Goal: Check status

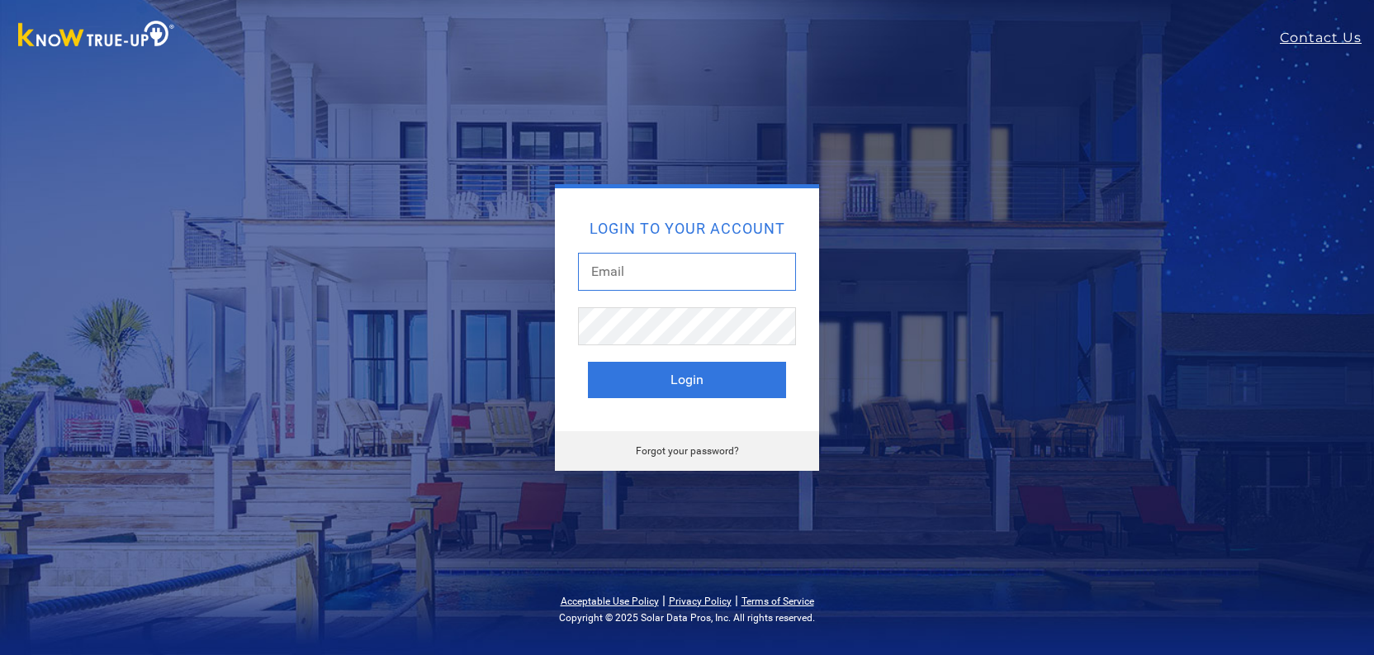
click at [603, 274] on input "text" at bounding box center [687, 272] width 218 height 38
type input "[EMAIL_ADDRESS][DOMAIN_NAME]"
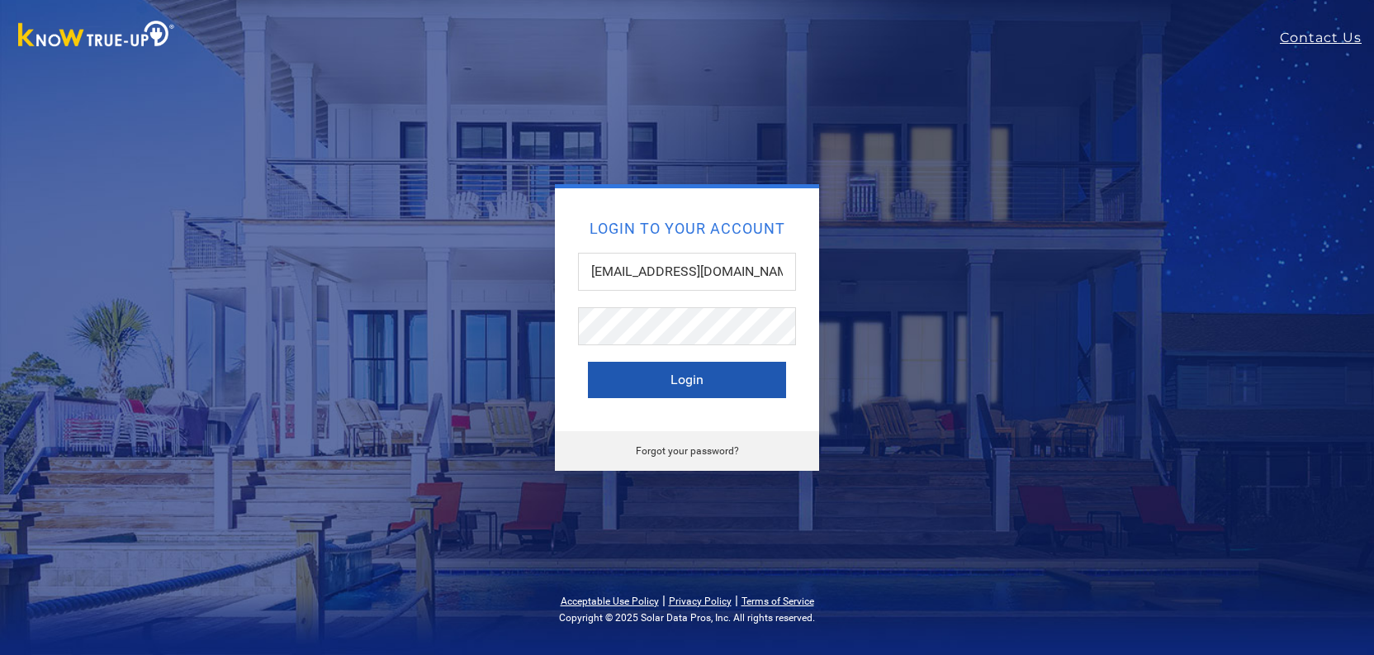
click at [672, 372] on button "Login" at bounding box center [687, 380] width 198 height 36
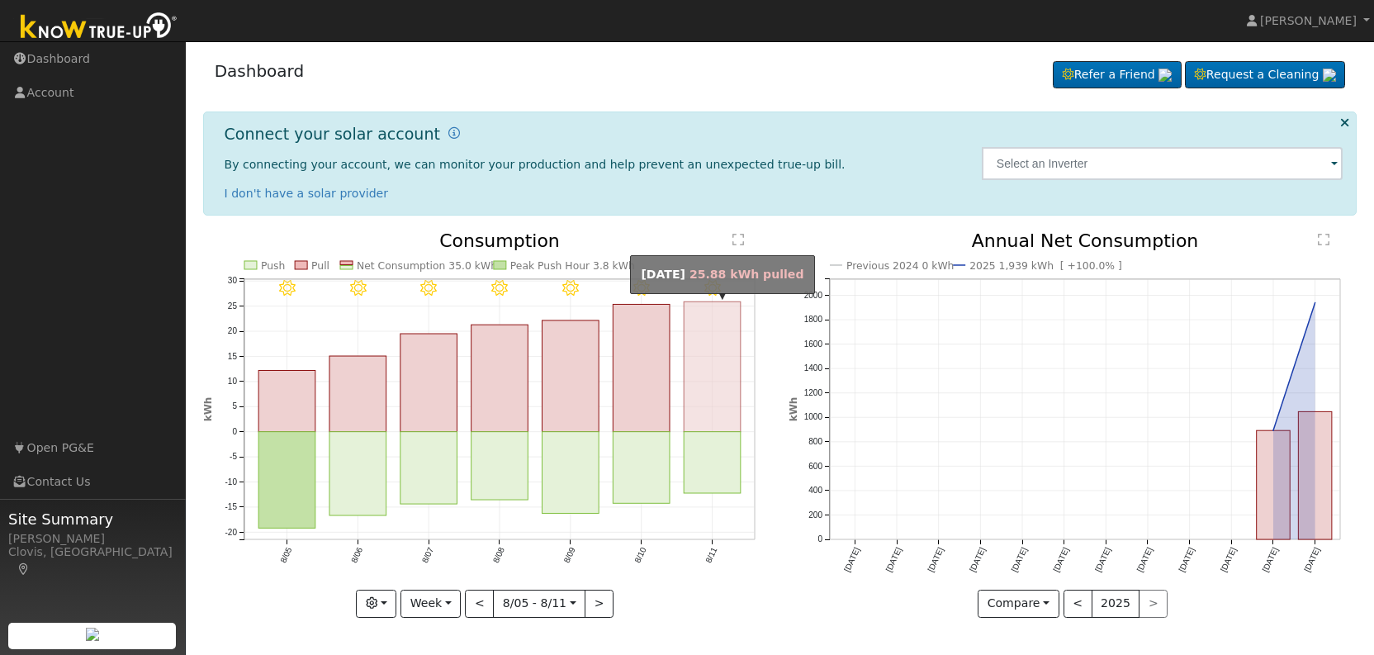
click at [712, 408] on rect "onclick=""" at bounding box center [712, 367] width 57 height 130
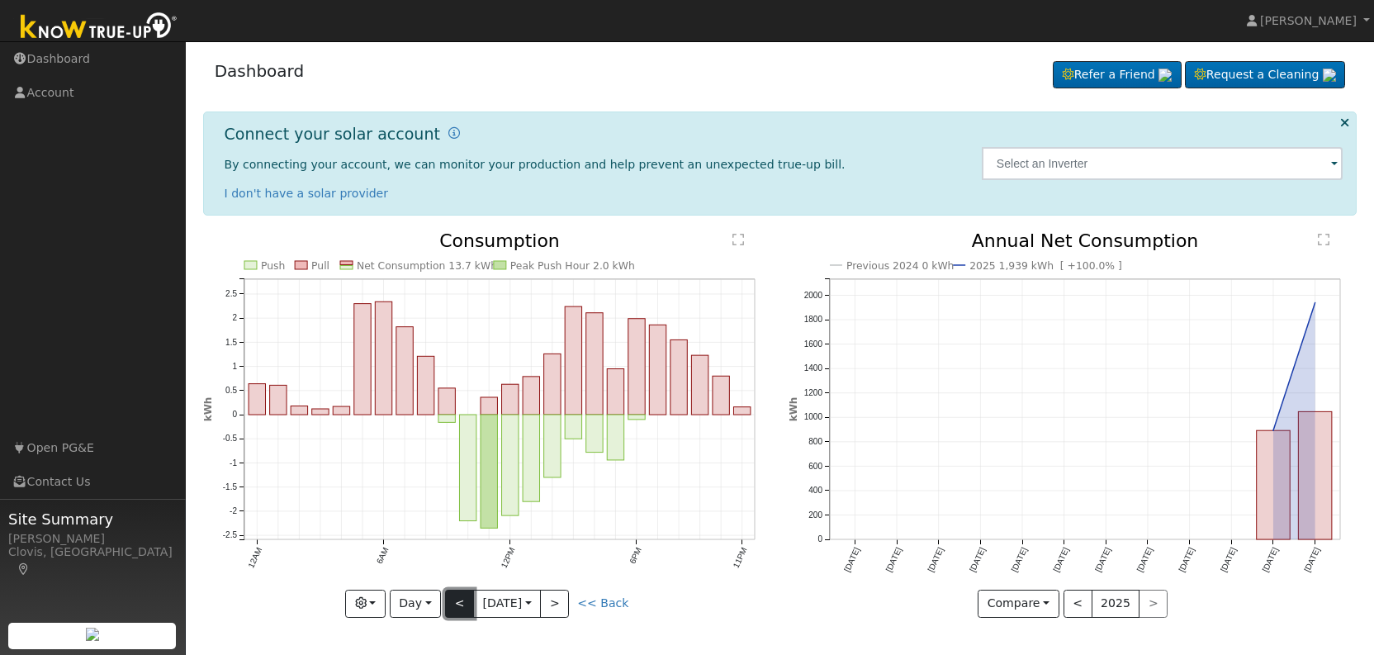
click at [462, 608] on button "<" at bounding box center [459, 603] width 29 height 28
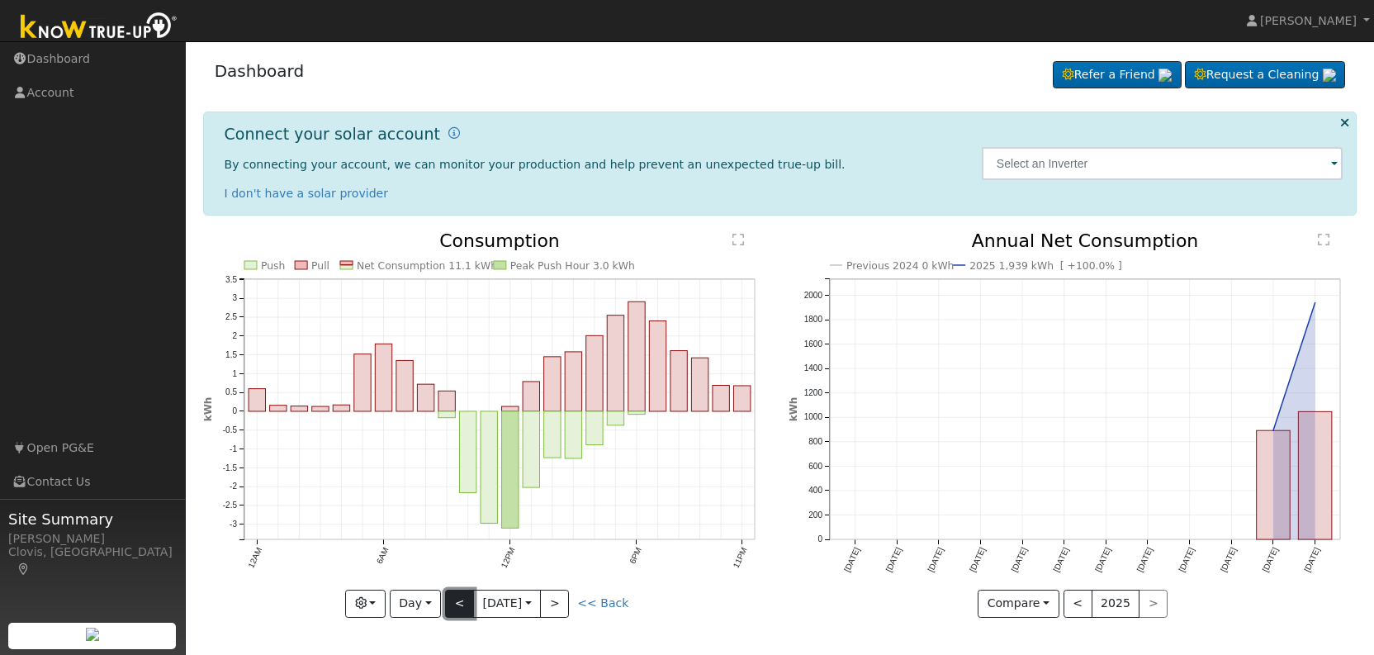
click at [462, 602] on button "<" at bounding box center [459, 603] width 29 height 28
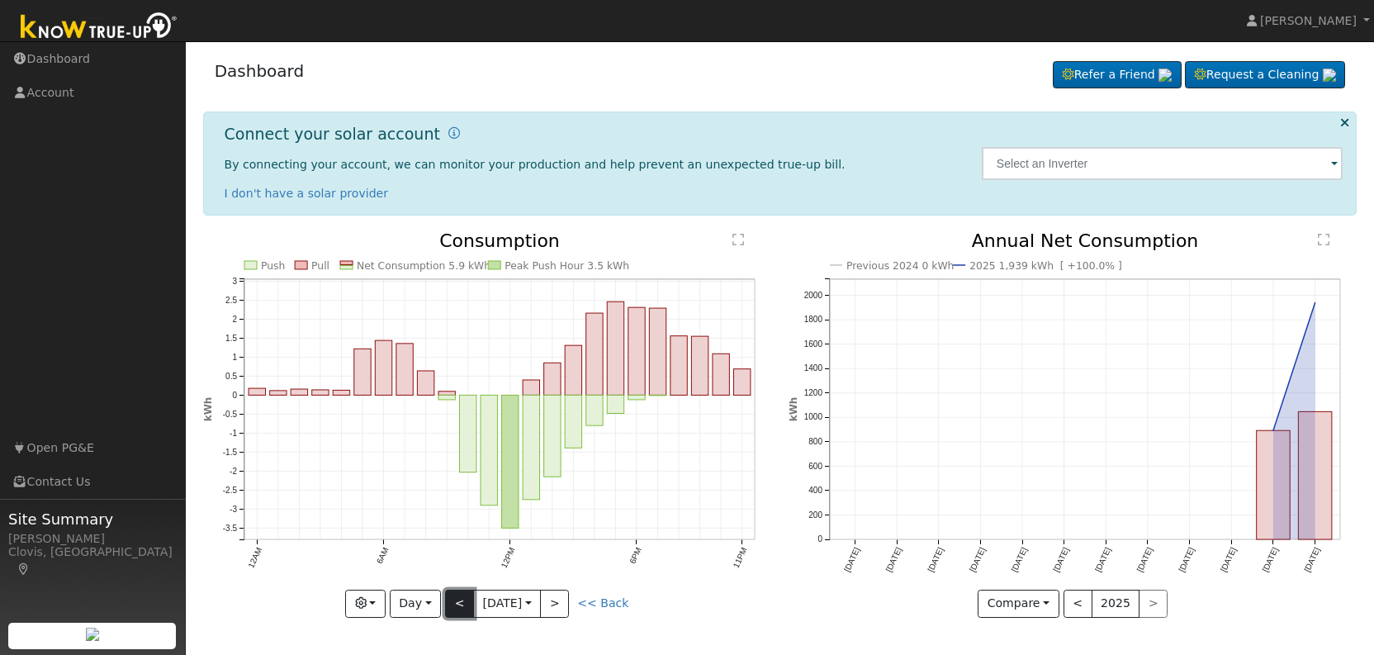
click at [457, 602] on button "<" at bounding box center [459, 603] width 29 height 28
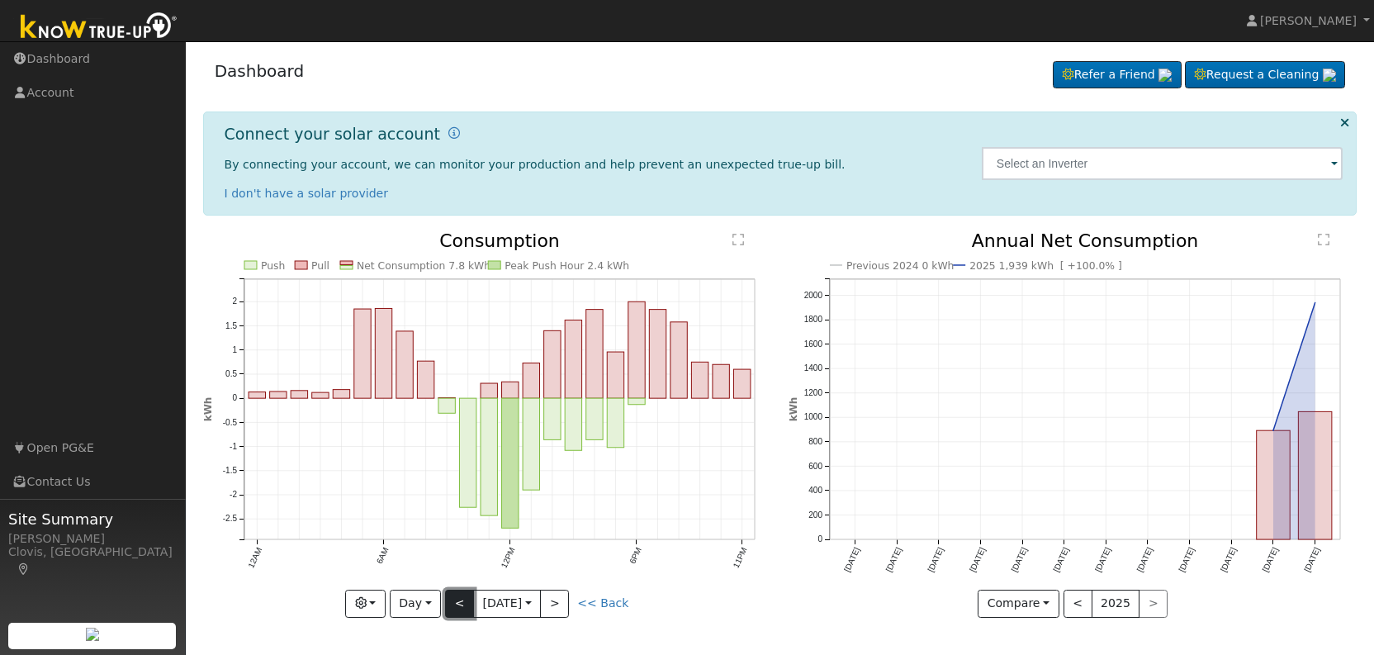
click at [457, 602] on button "<" at bounding box center [459, 603] width 29 height 28
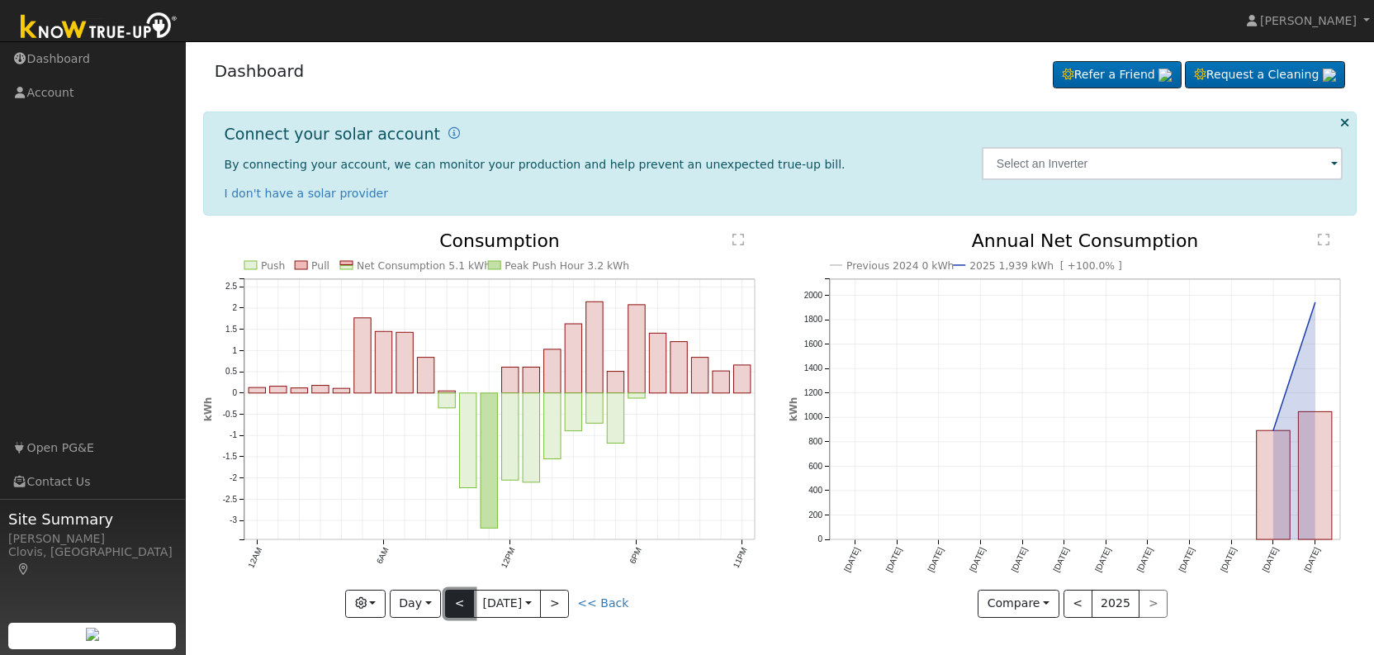
click at [457, 602] on button "<" at bounding box center [459, 603] width 29 height 28
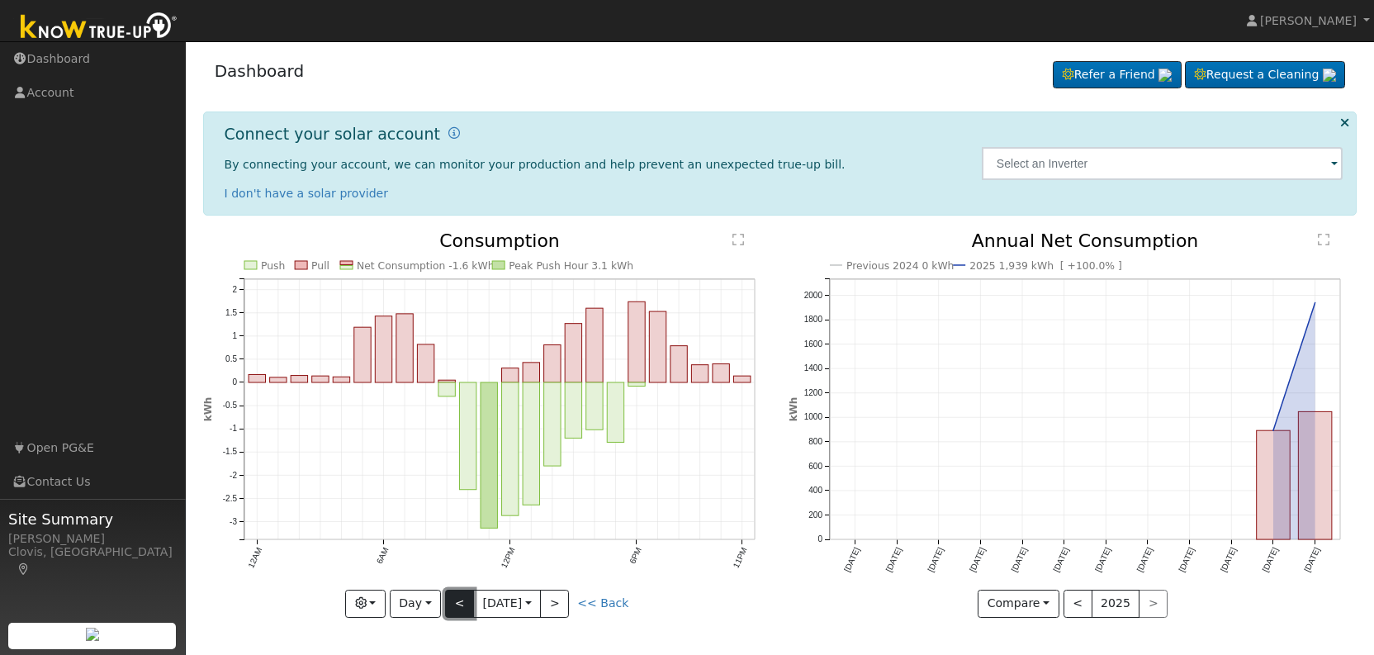
click at [457, 602] on button "<" at bounding box center [459, 603] width 29 height 28
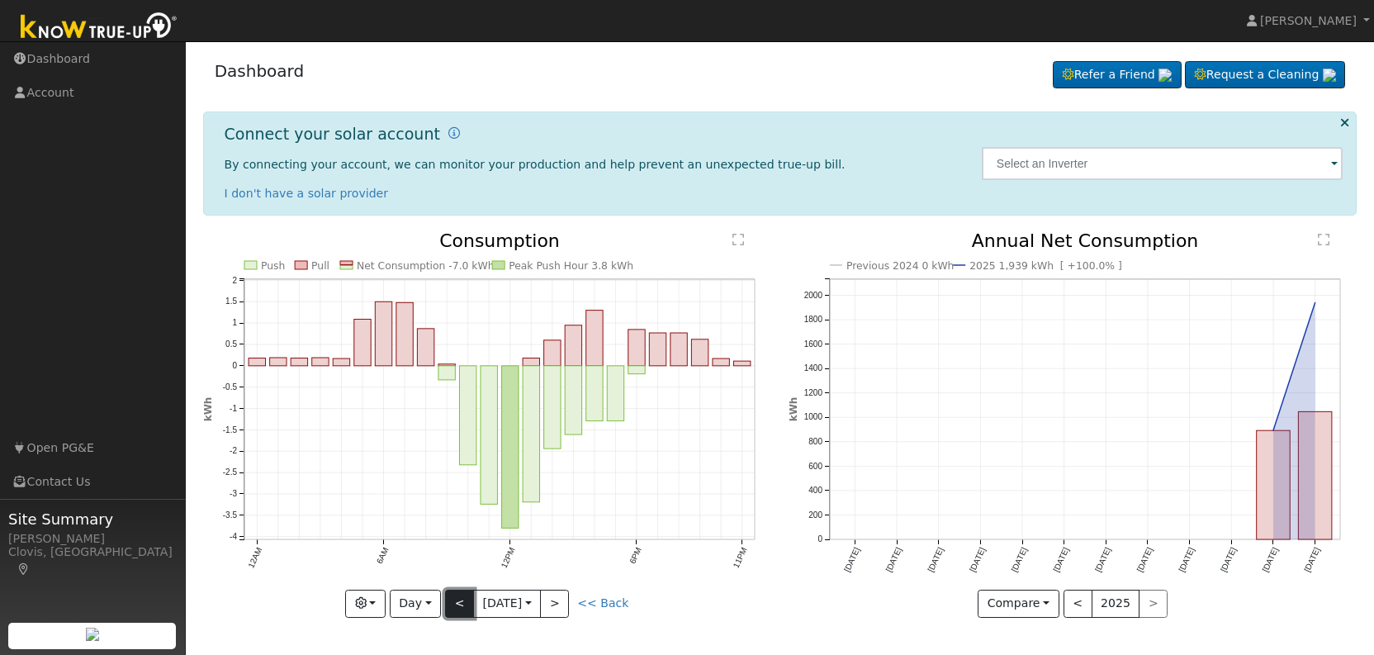
click at [458, 600] on button "<" at bounding box center [459, 603] width 29 height 28
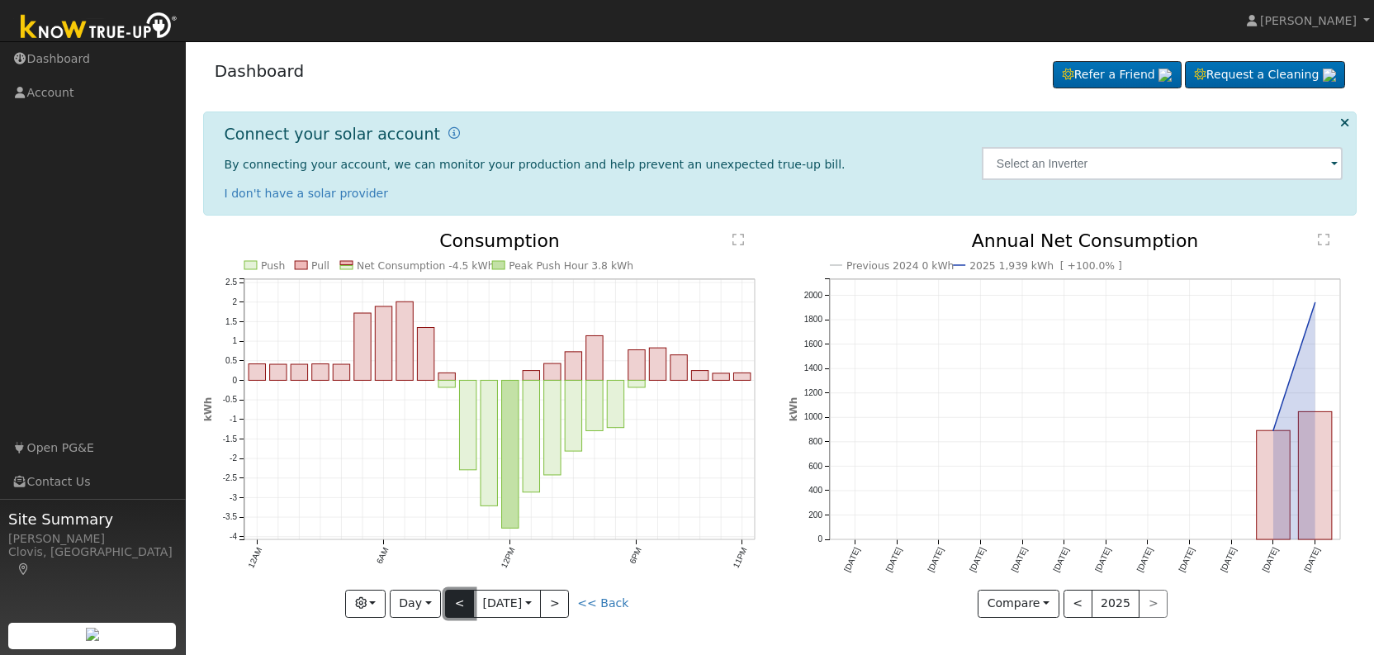
click at [458, 600] on button "<" at bounding box center [459, 603] width 29 height 28
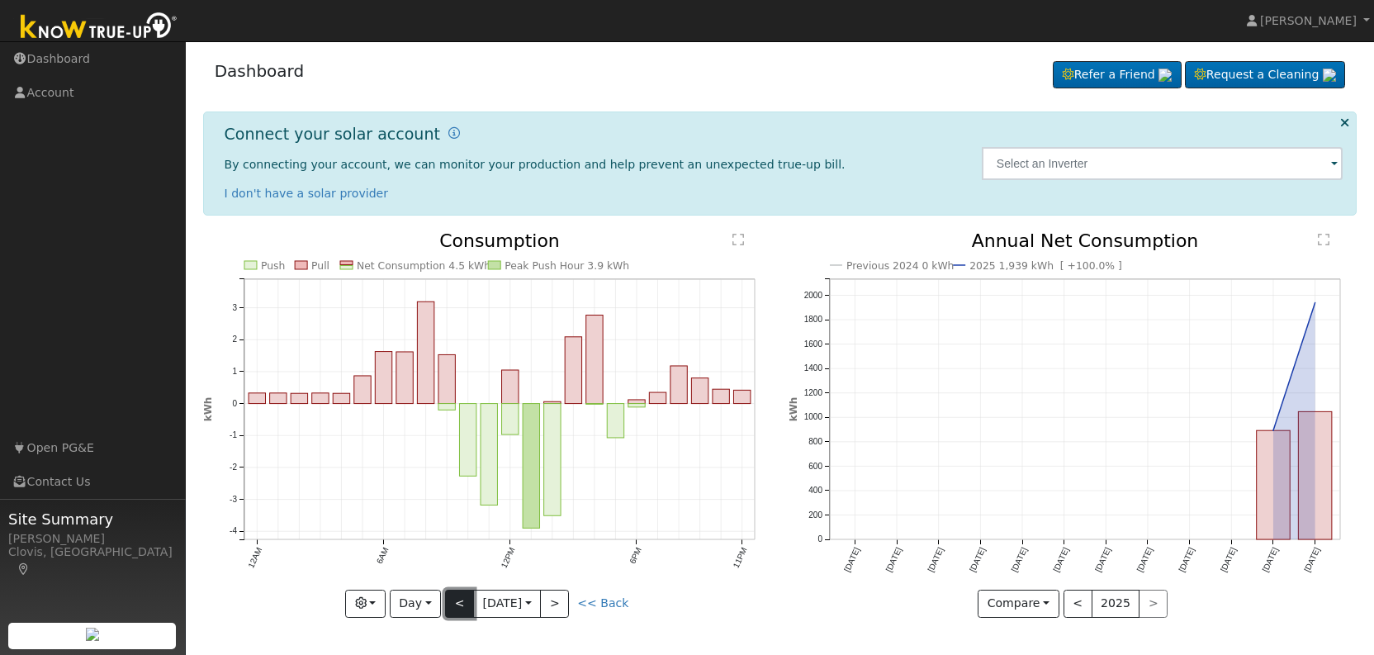
click at [458, 600] on button "<" at bounding box center [459, 603] width 29 height 28
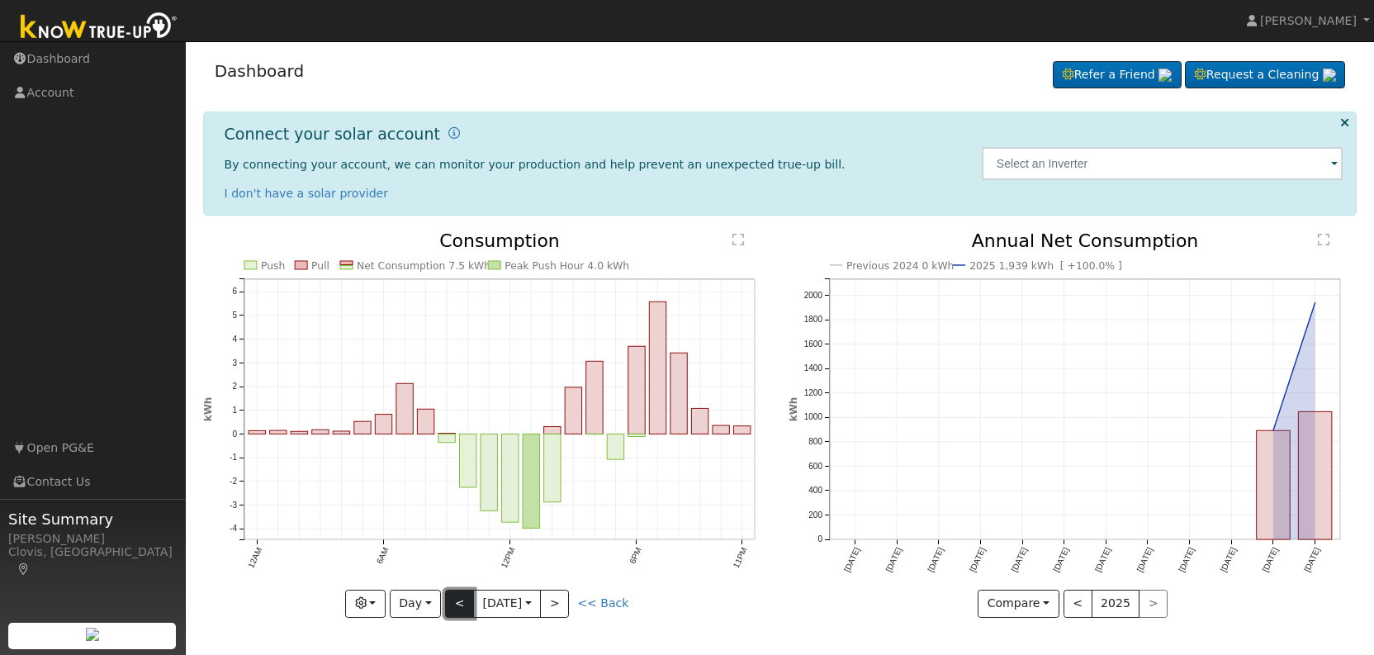
click at [458, 599] on button "<" at bounding box center [459, 603] width 29 height 28
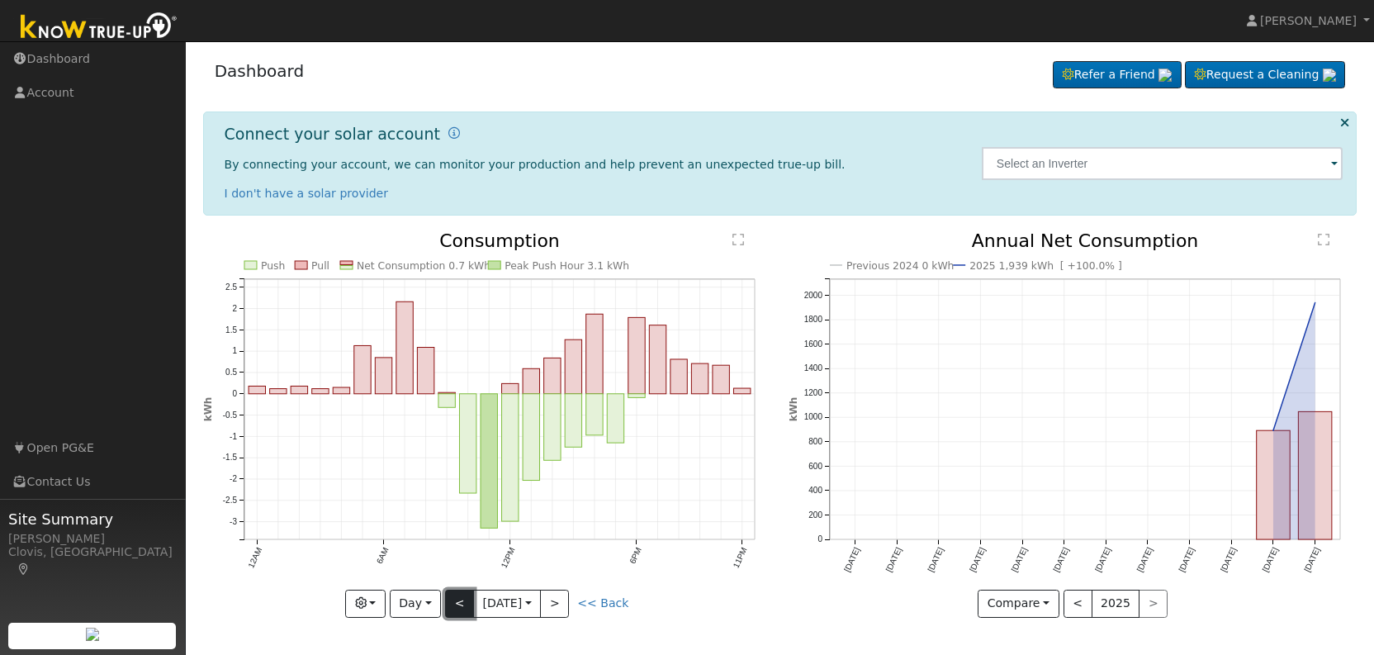
click at [458, 599] on button "<" at bounding box center [459, 603] width 29 height 28
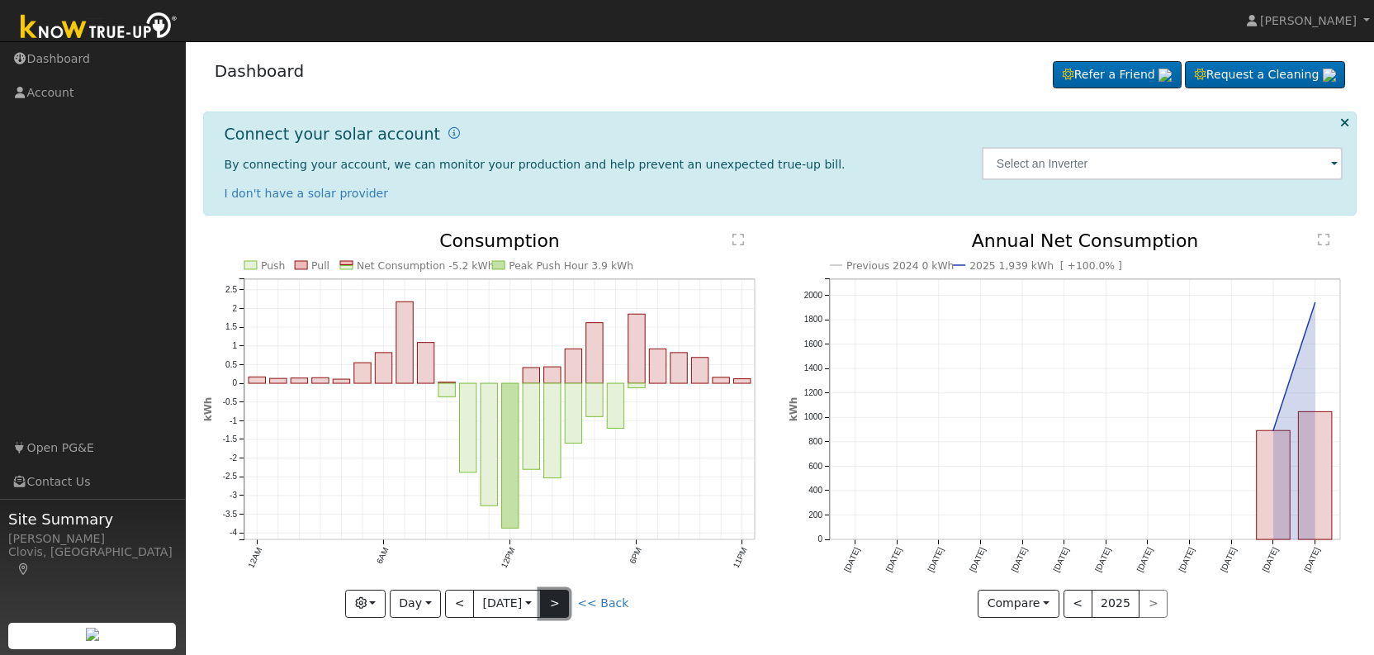
click at [564, 598] on button ">" at bounding box center [554, 603] width 29 height 28
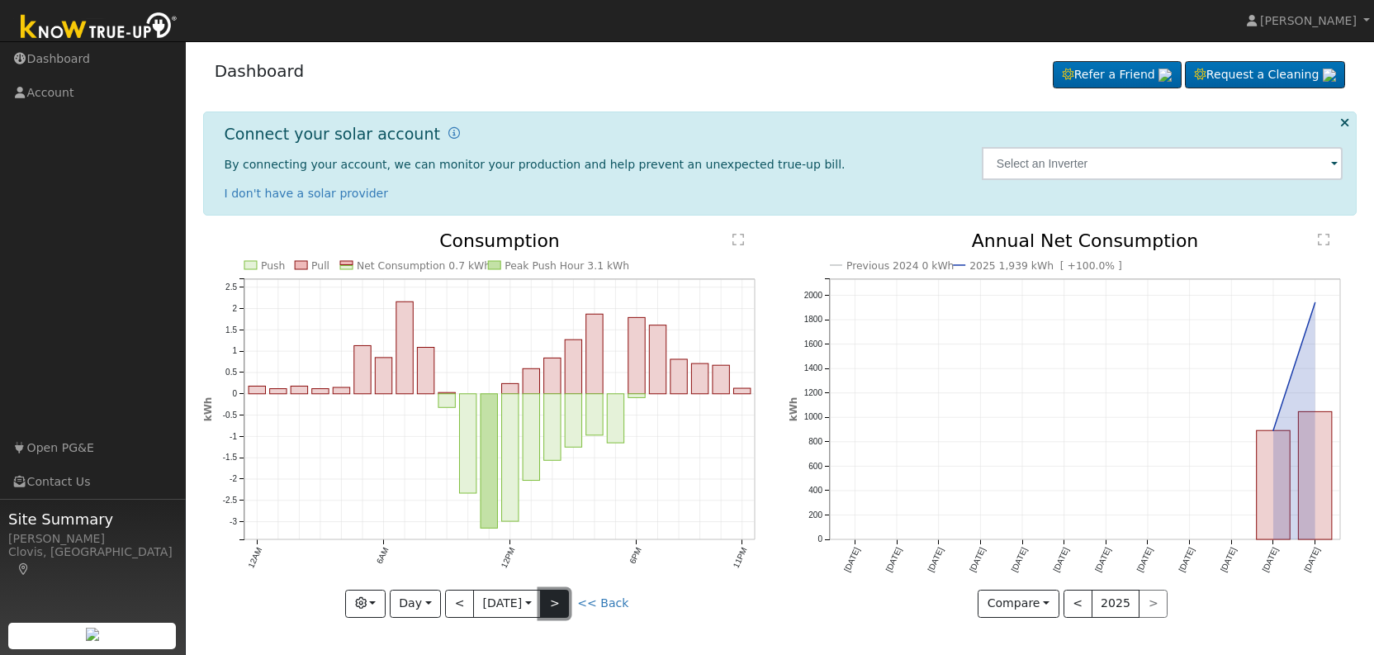
click at [564, 598] on button ">" at bounding box center [554, 603] width 29 height 28
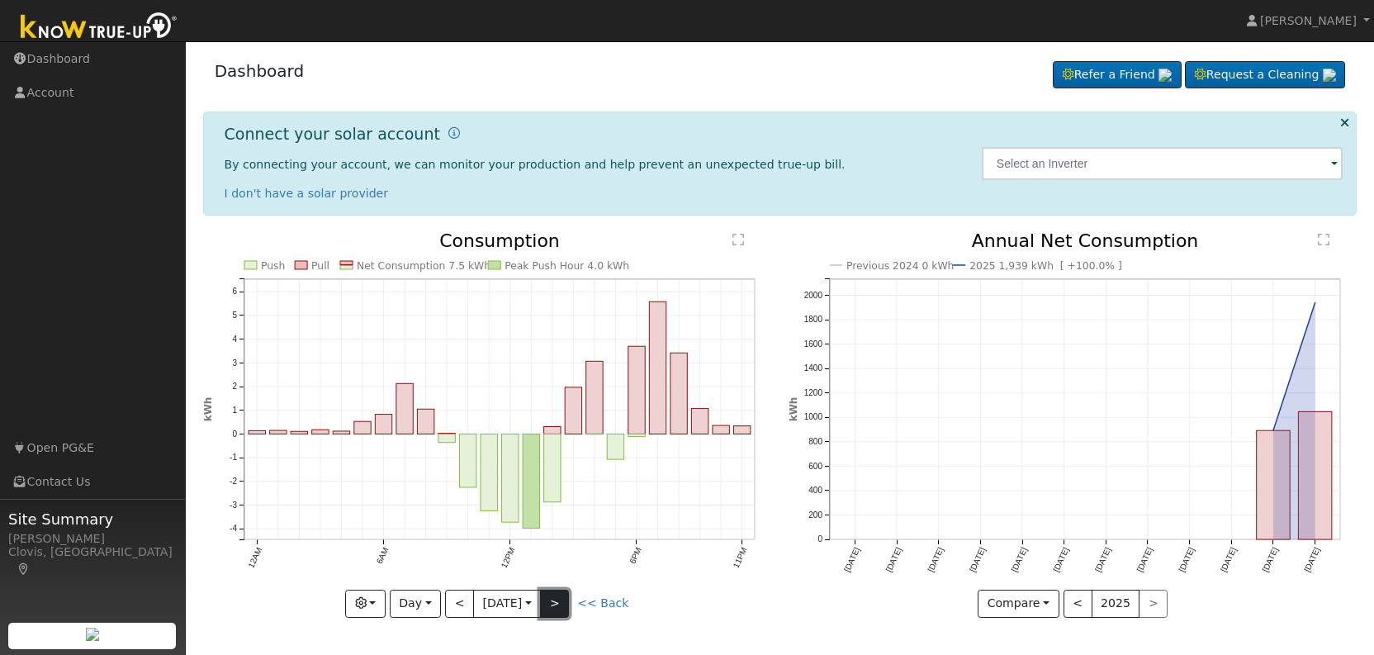
click at [564, 598] on button ">" at bounding box center [554, 603] width 29 height 28
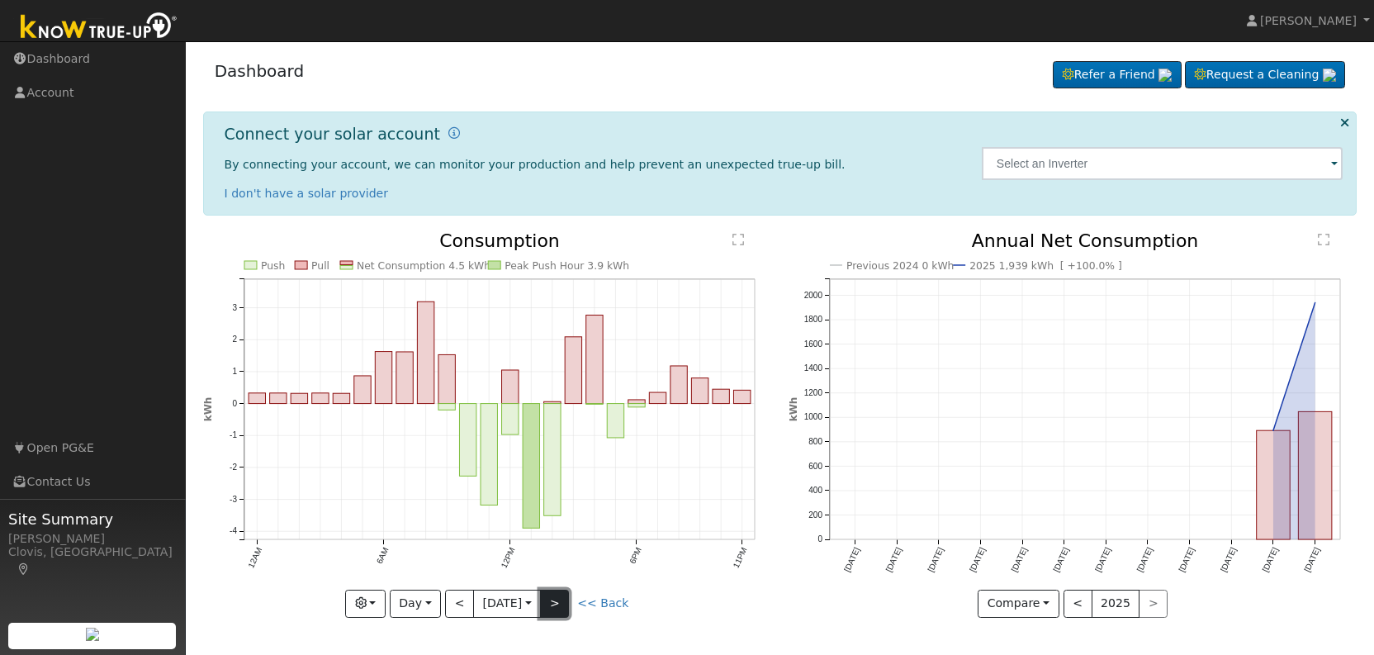
click at [564, 598] on button ">" at bounding box center [554, 603] width 29 height 28
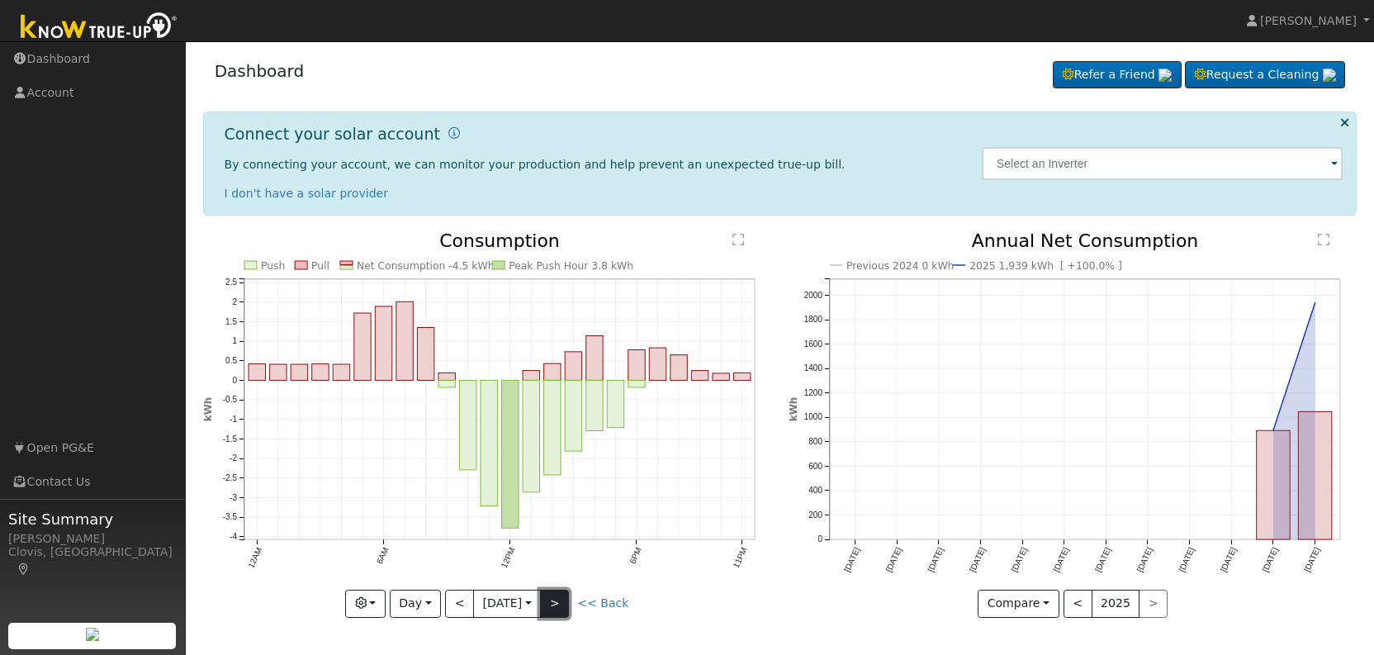
click at [564, 598] on button ">" at bounding box center [554, 603] width 29 height 28
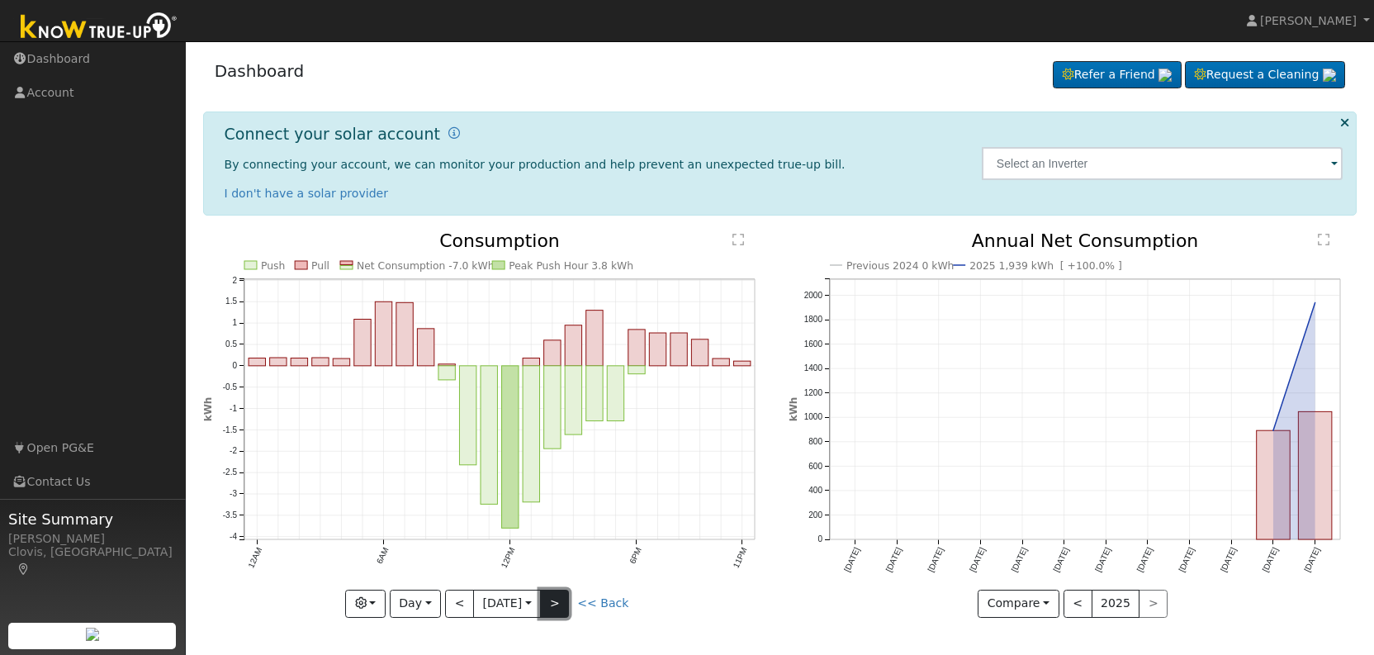
click at [564, 598] on button ">" at bounding box center [554, 603] width 29 height 28
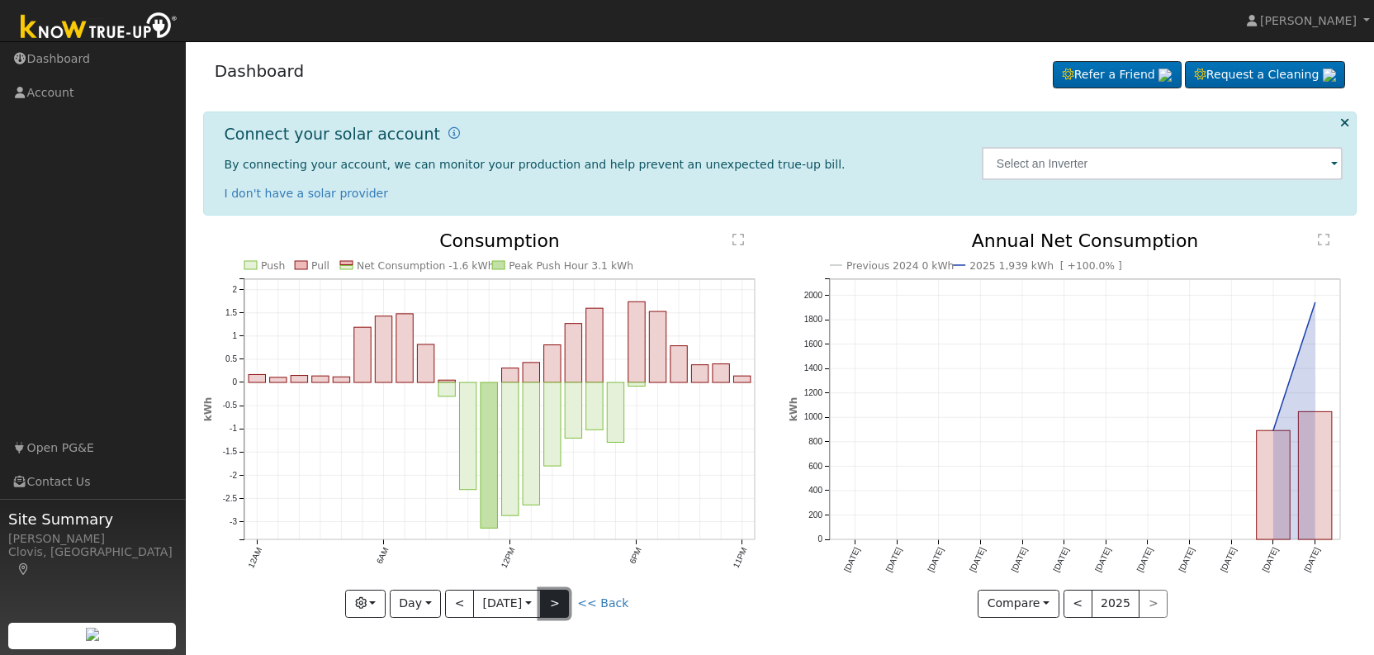
click at [564, 598] on button ">" at bounding box center [554, 603] width 29 height 28
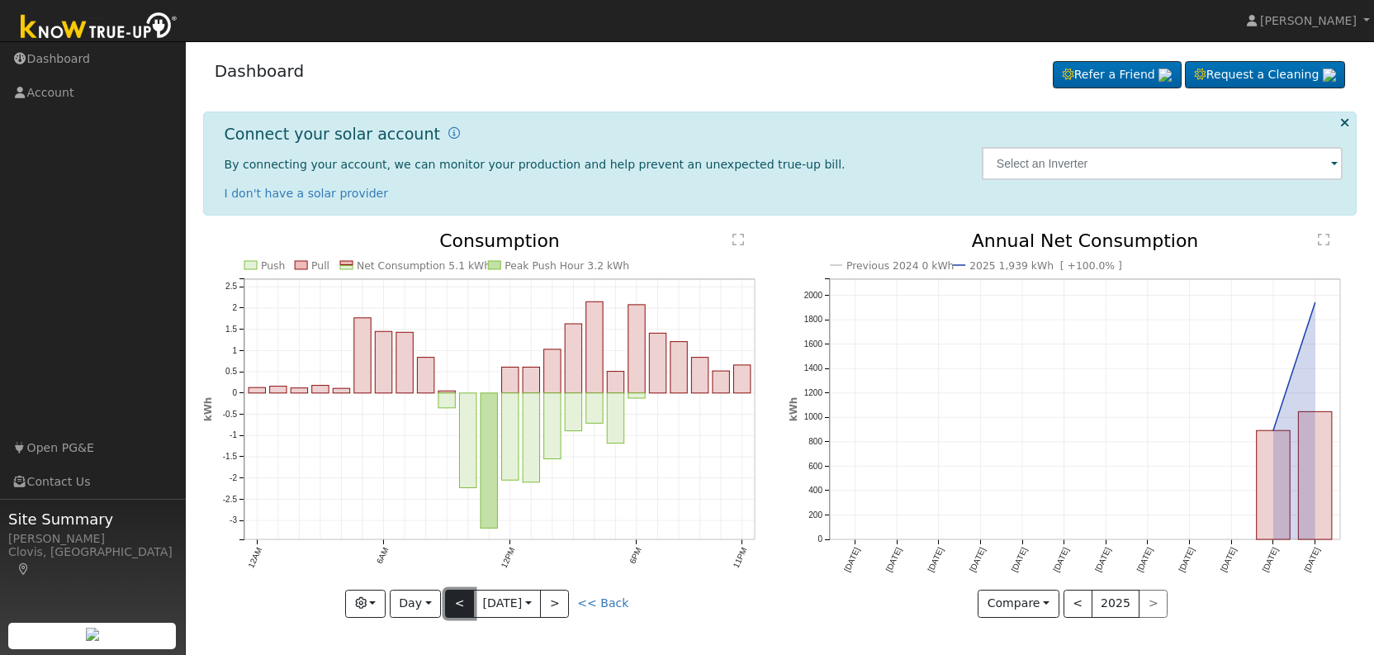
click at [461, 602] on button "<" at bounding box center [459, 603] width 29 height 28
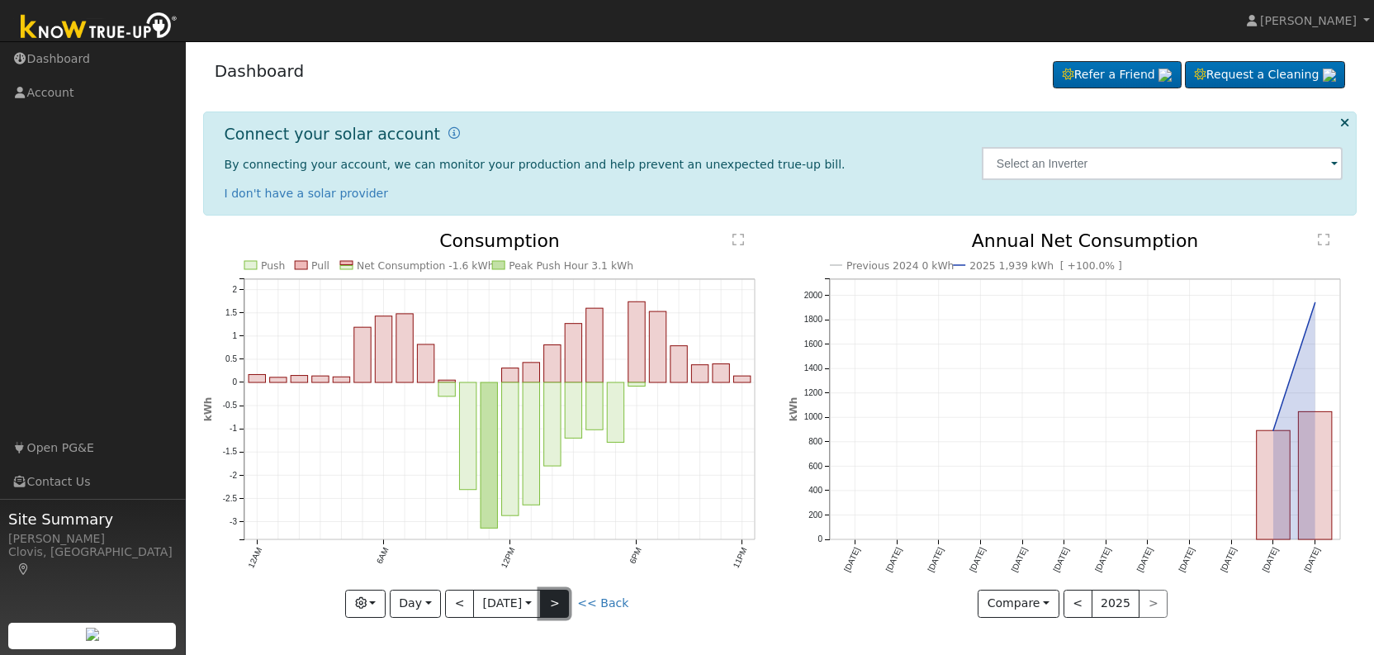
click at [562, 602] on button ">" at bounding box center [554, 603] width 29 height 28
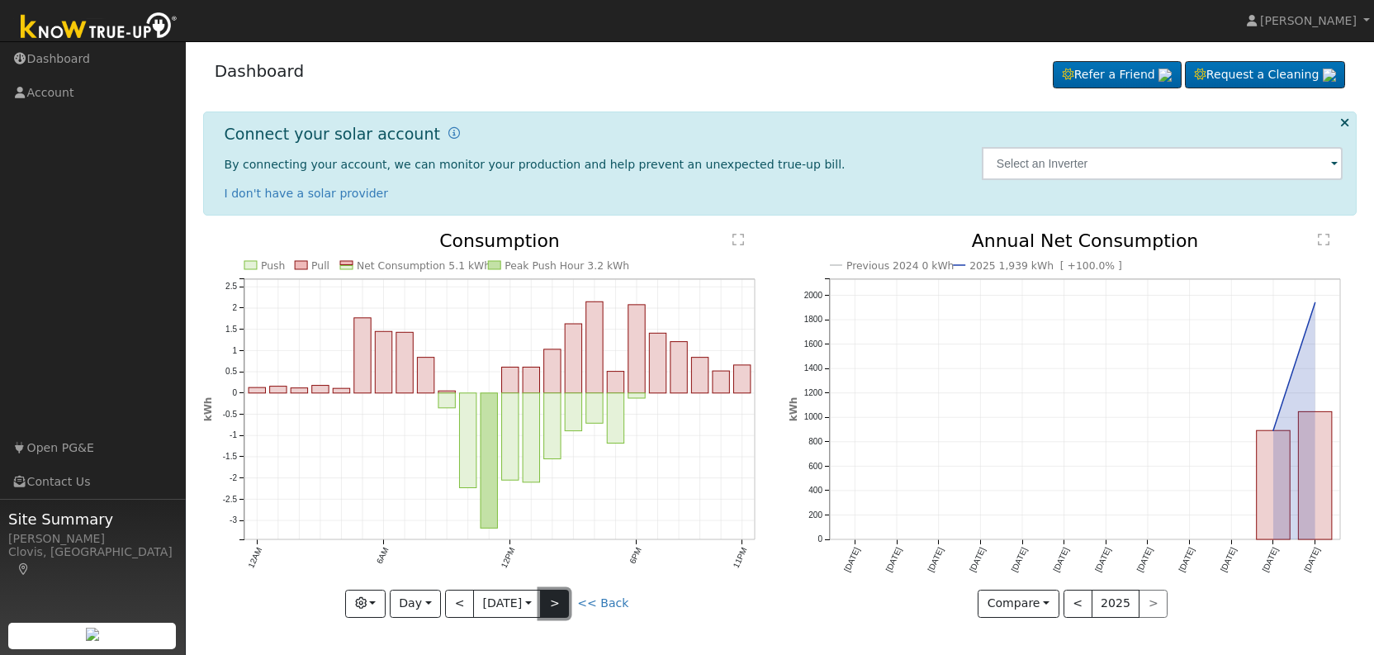
click at [562, 602] on button ">" at bounding box center [554, 603] width 29 height 28
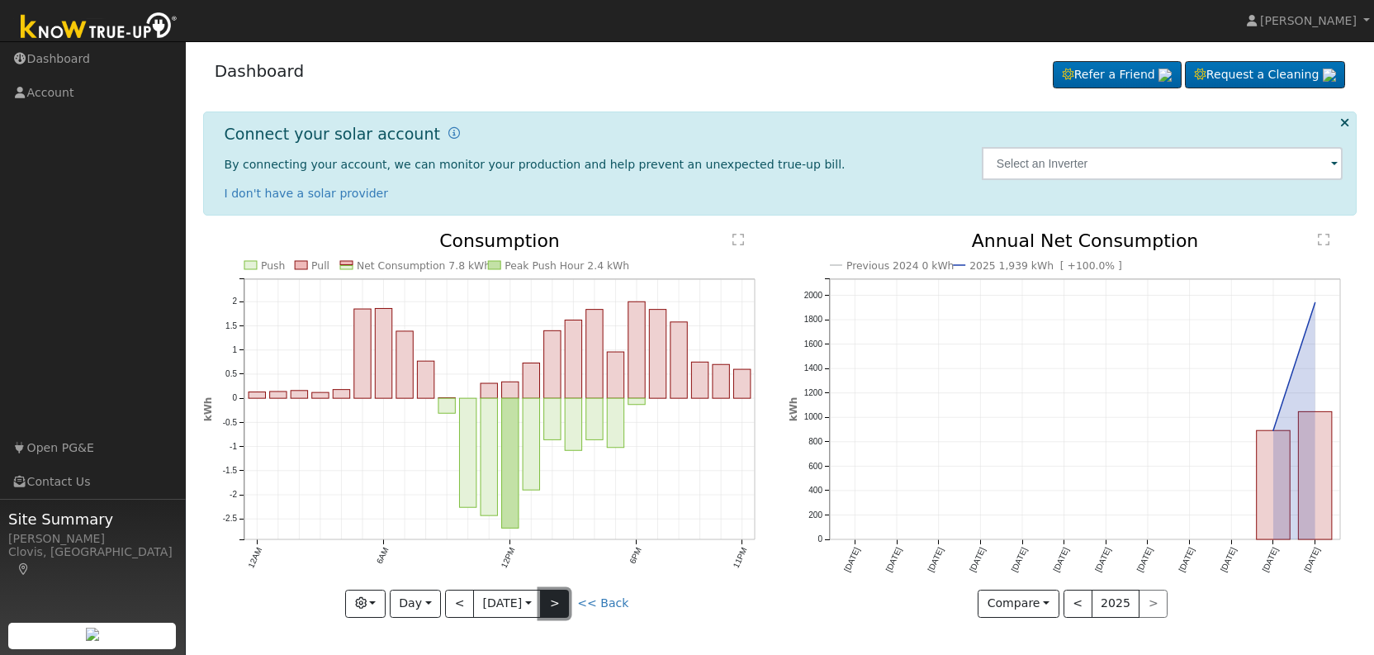
click at [559, 602] on button ">" at bounding box center [554, 603] width 29 height 28
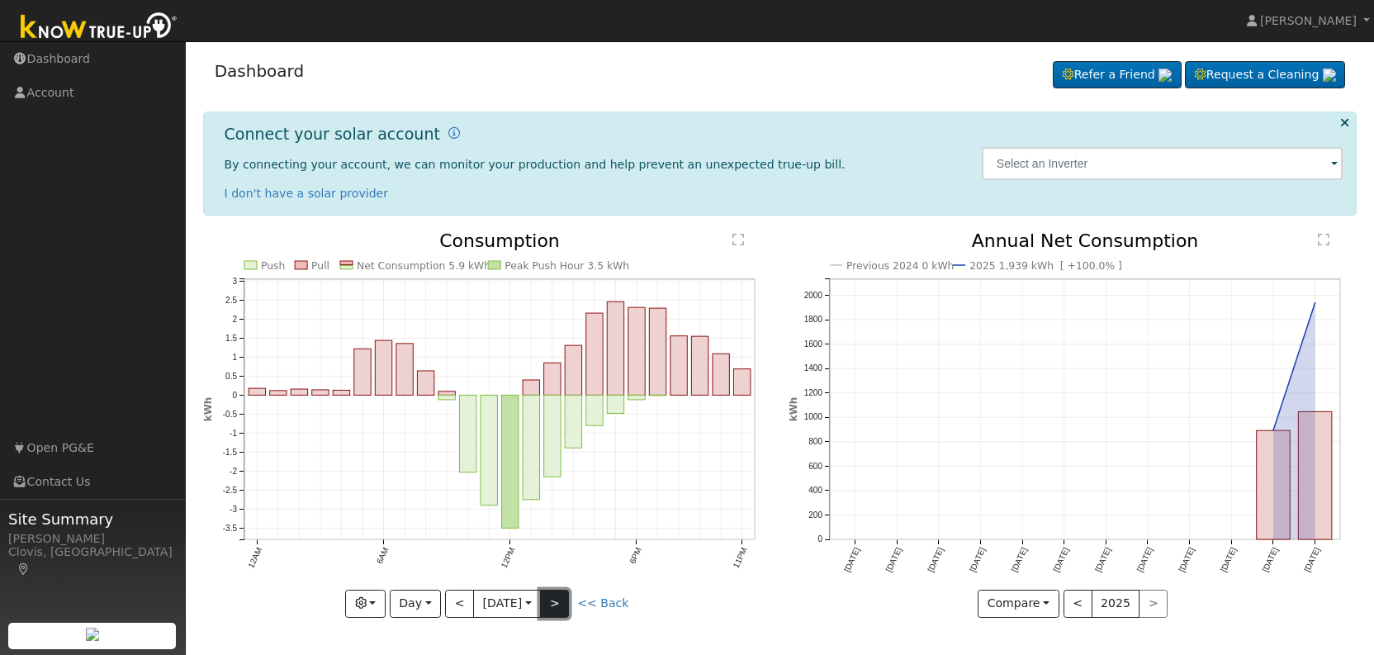
click at [559, 602] on button ">" at bounding box center [554, 603] width 29 height 28
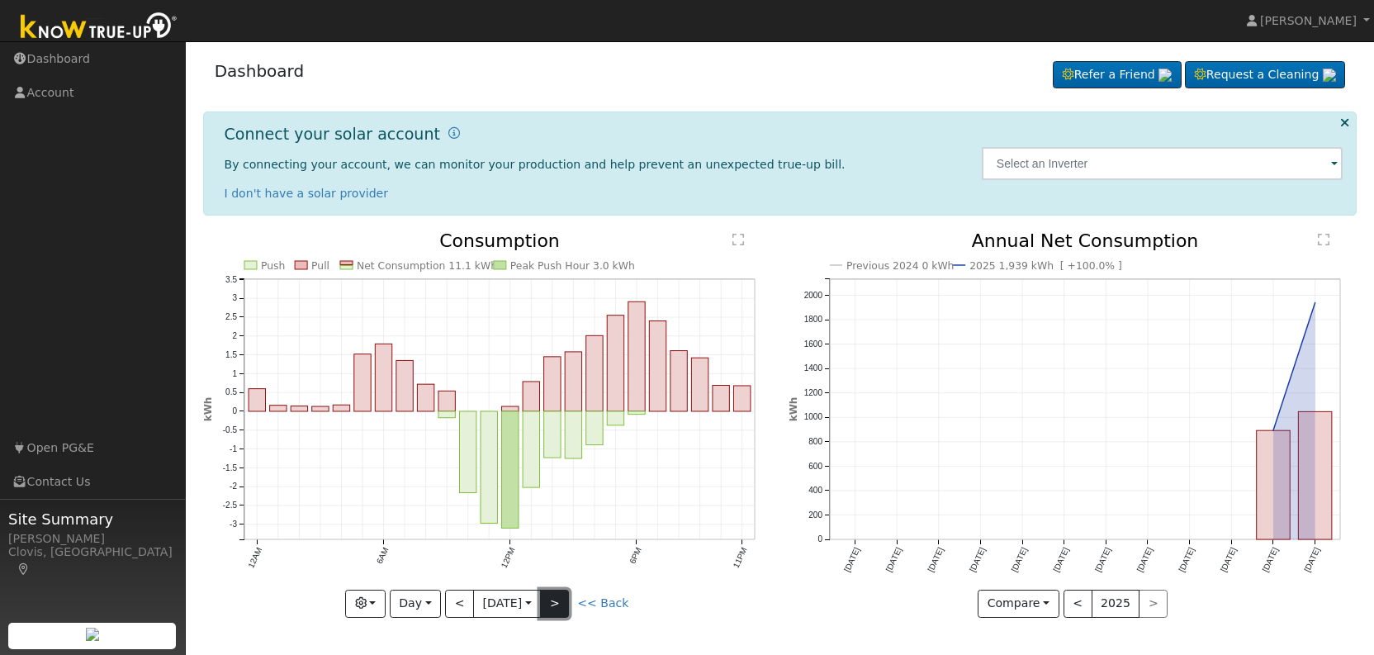
click at [559, 602] on button ">" at bounding box center [554, 603] width 29 height 28
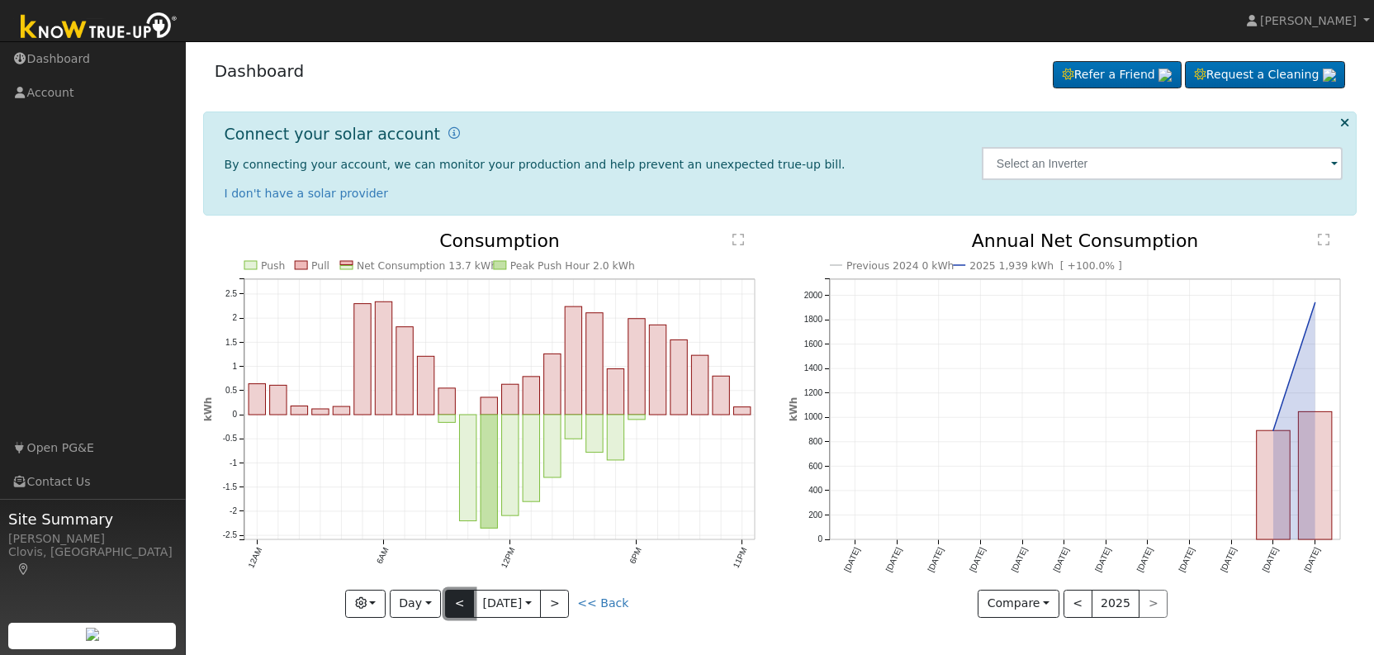
click at [452, 599] on button "<" at bounding box center [459, 603] width 29 height 28
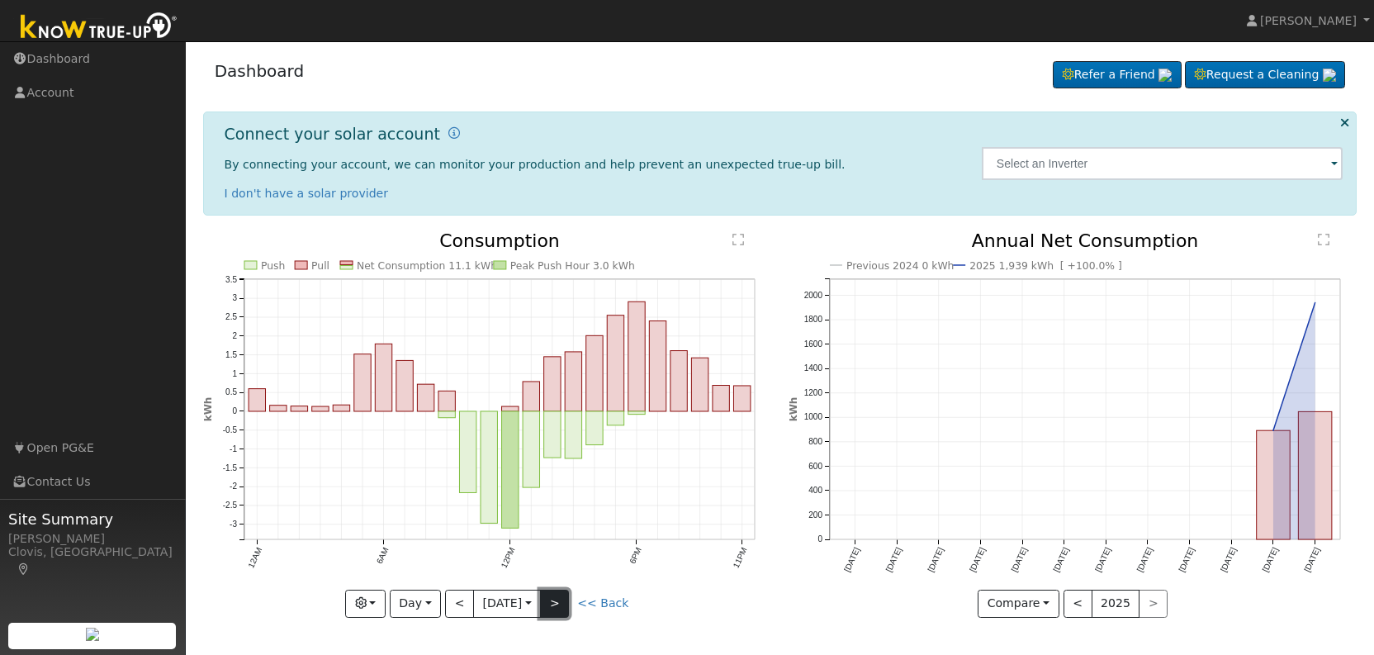
click at [560, 602] on button ">" at bounding box center [554, 603] width 29 height 28
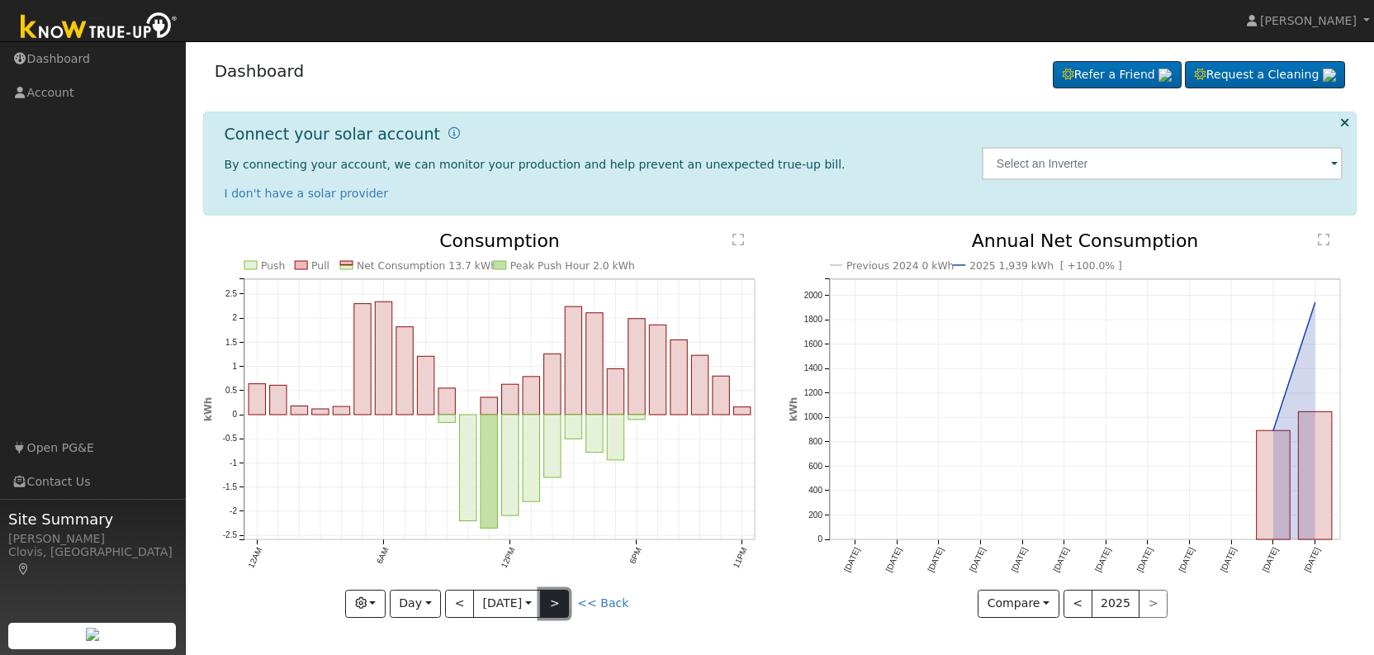
click at [569, 601] on button ">" at bounding box center [554, 603] width 29 height 28
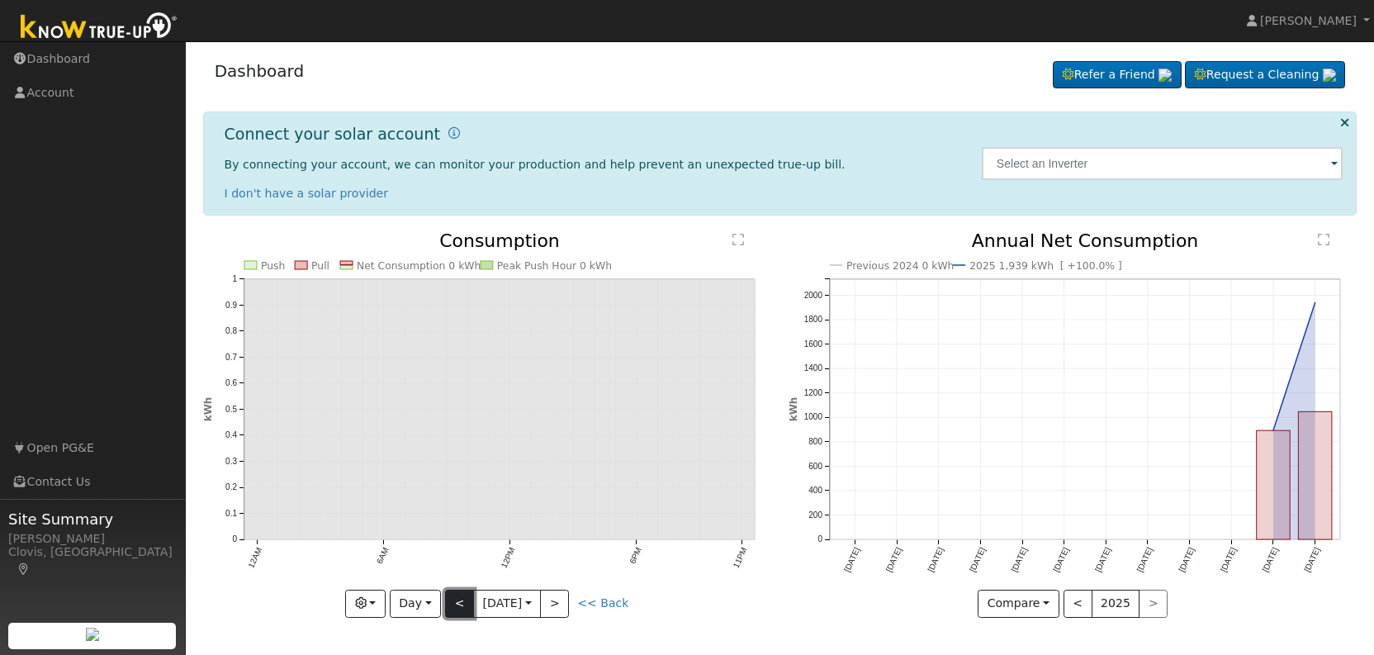
click at [464, 604] on button "<" at bounding box center [459, 603] width 29 height 28
type input "2025-08-11"
